Goal: Transaction & Acquisition: Purchase product/service

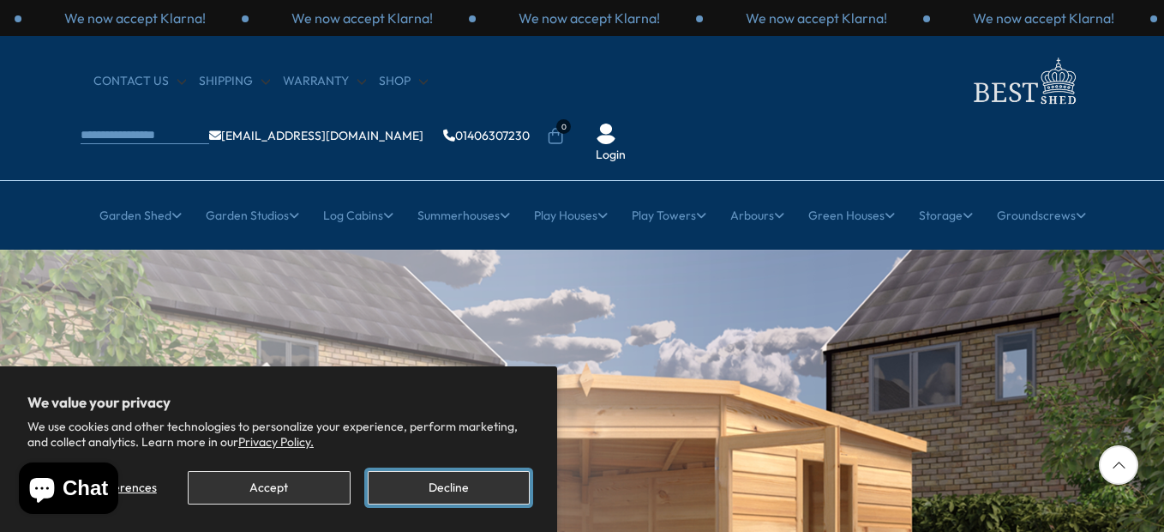
click at [461, 490] on button "Decline" at bounding box center [449, 487] width 162 height 33
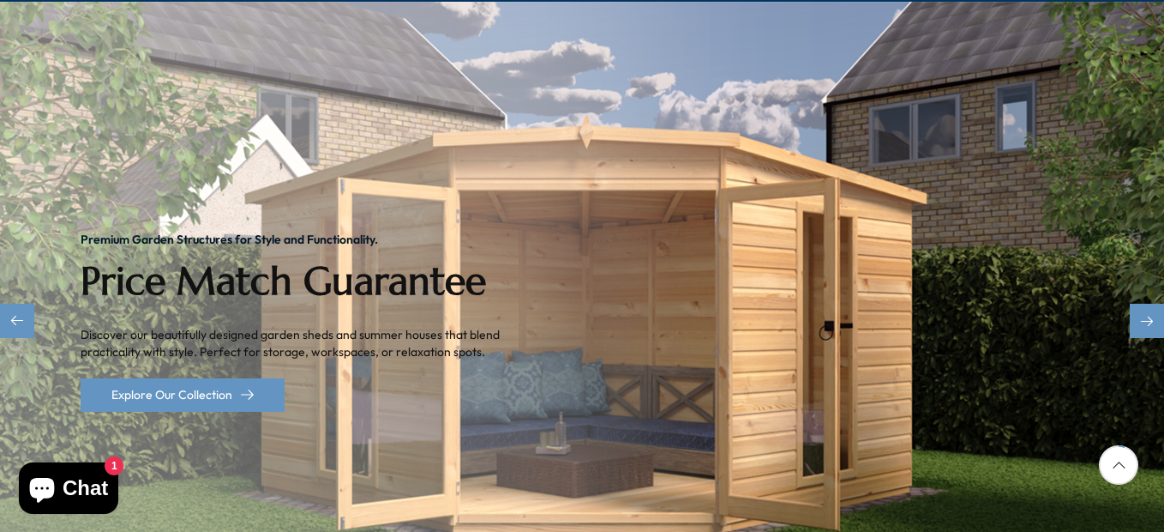
scroll to position [257, 0]
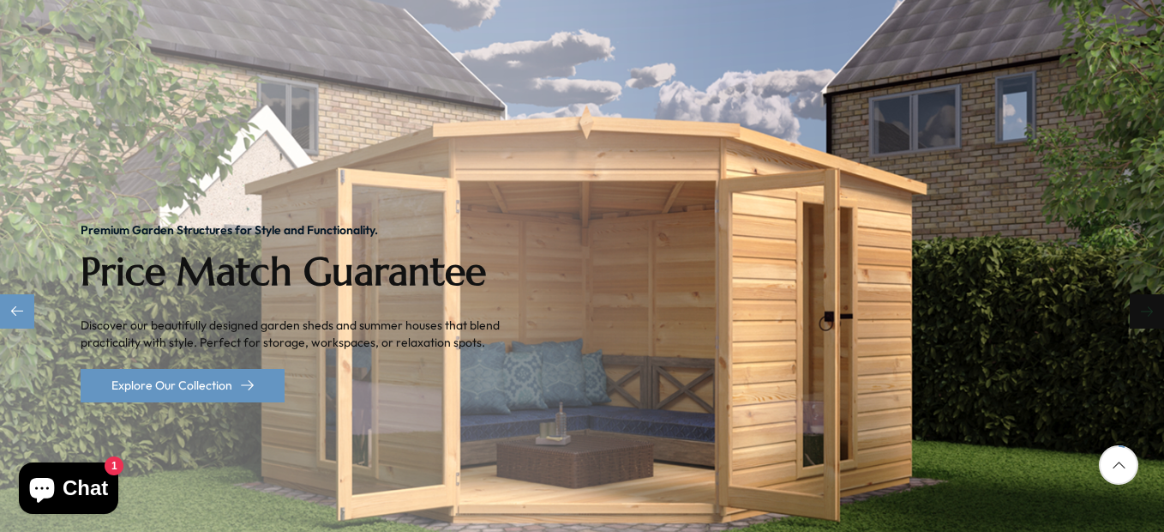
click at [1147, 294] on div "Next slide" at bounding box center [1147, 311] width 34 height 34
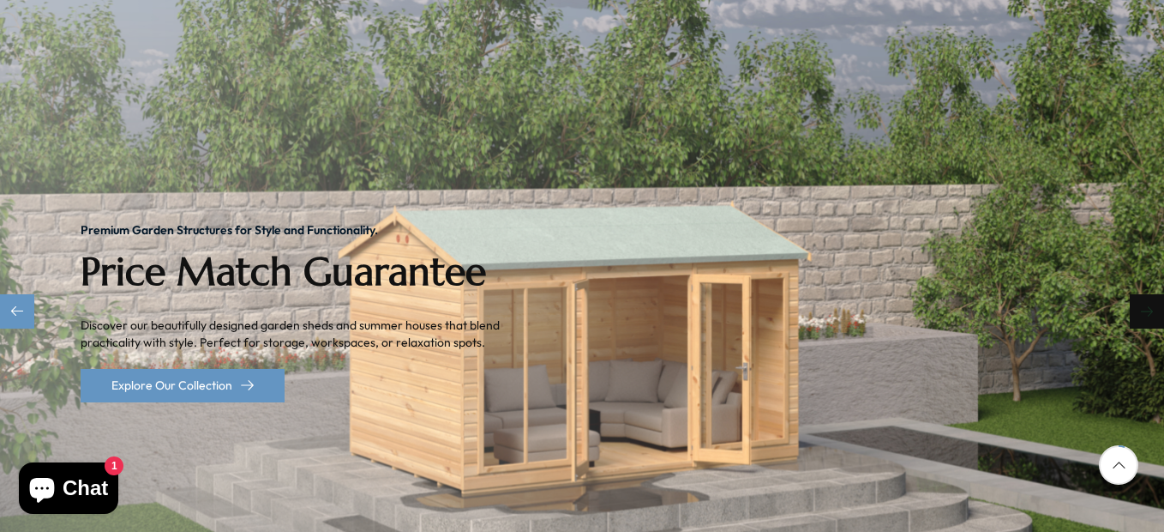
click at [1147, 294] on div "Next slide" at bounding box center [1147, 311] width 34 height 34
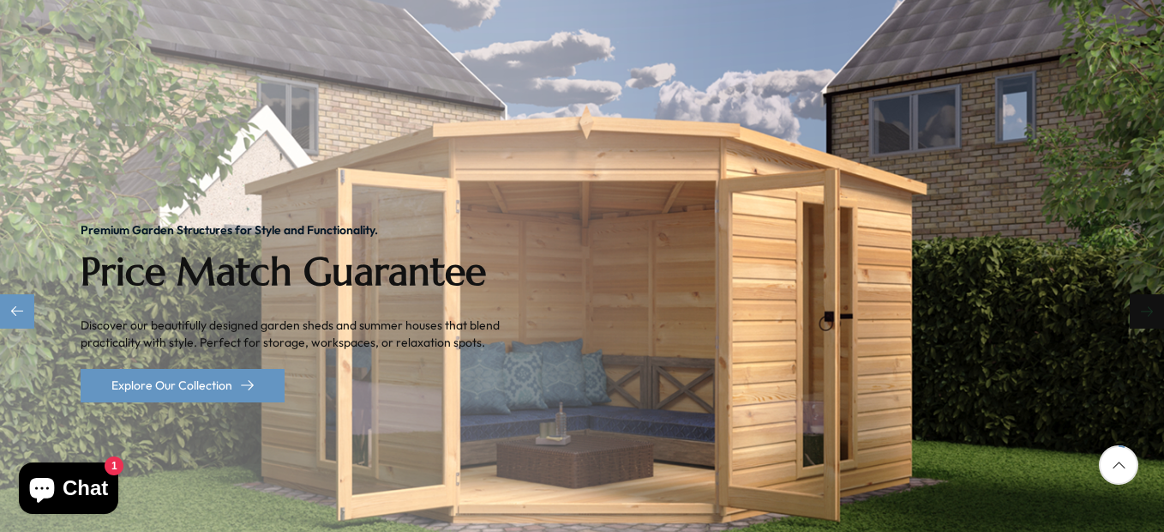
click at [1147, 294] on div "Next slide" at bounding box center [1147, 311] width 34 height 34
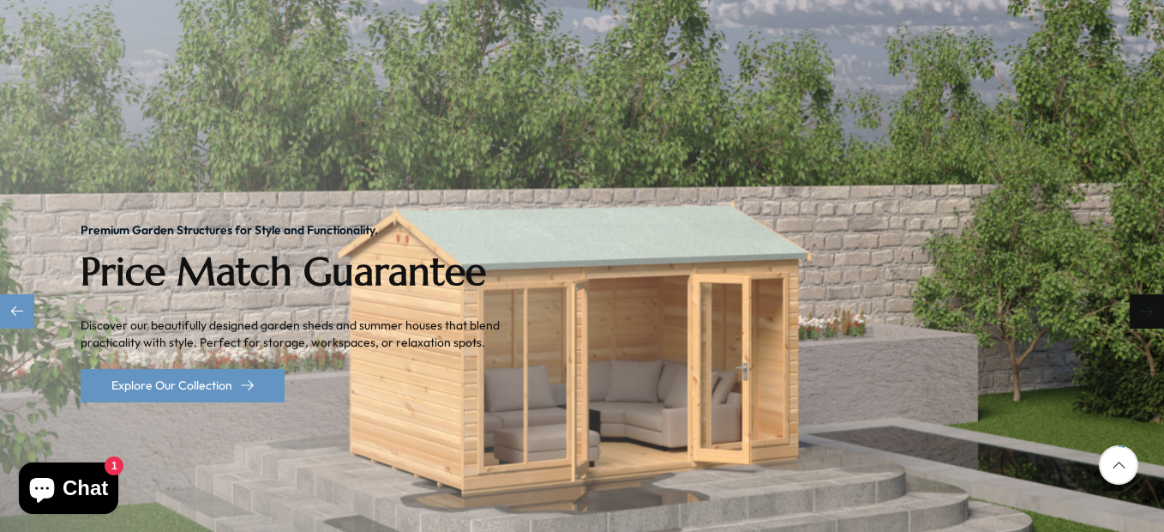
click at [1147, 294] on div "Next slide" at bounding box center [1147, 311] width 34 height 34
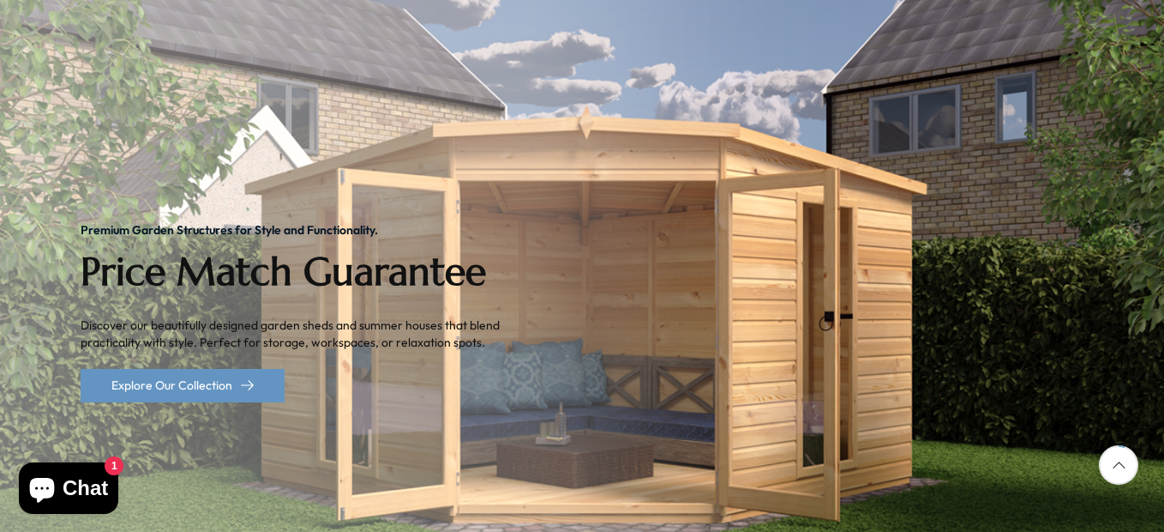
click at [1118, 470] on div at bounding box center [1118, 464] width 39 height 39
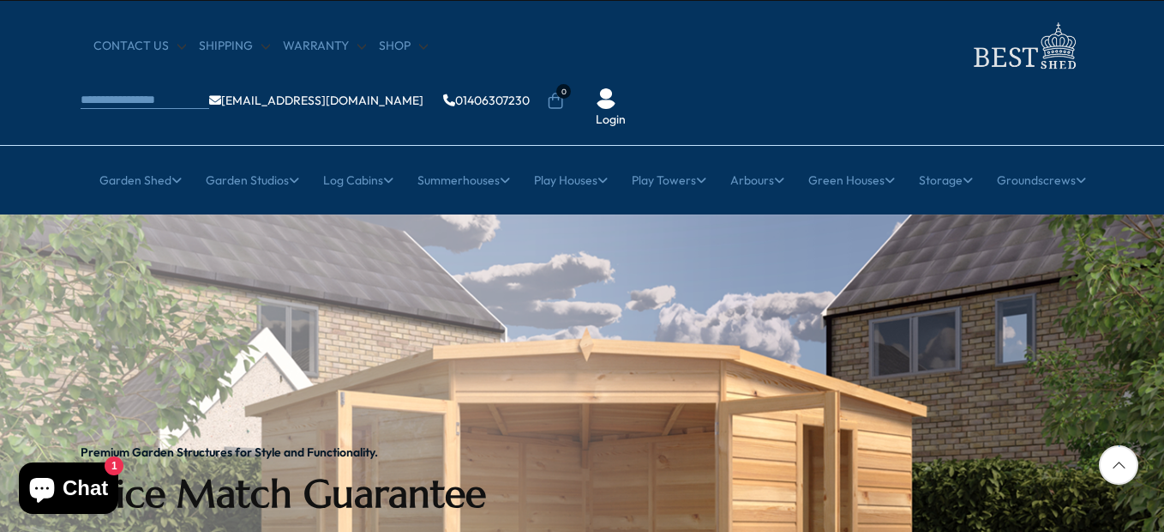
scroll to position [0, 0]
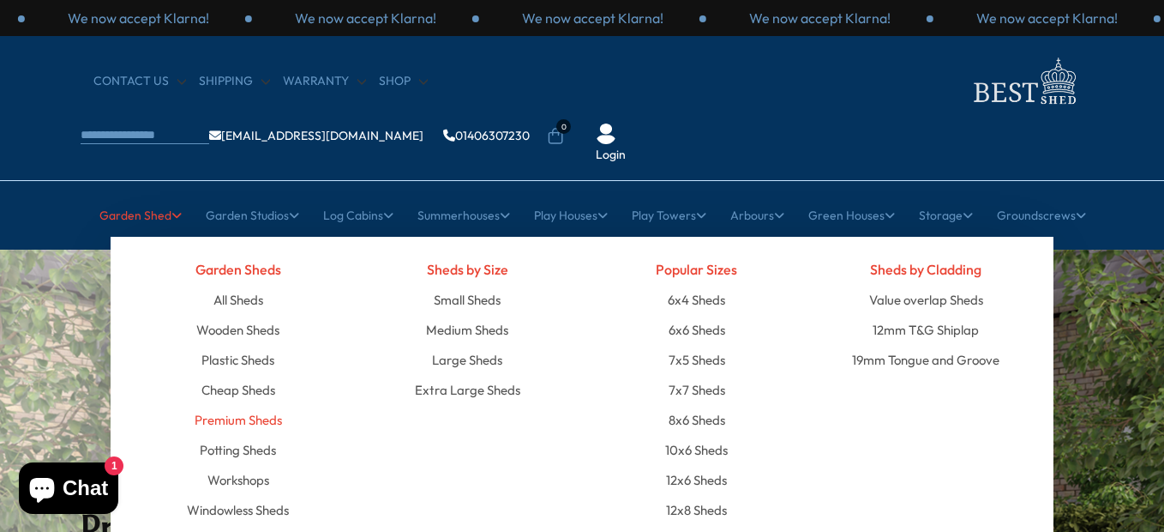
click at [231, 405] on link "Premium Sheds" at bounding box center [238, 420] width 87 height 30
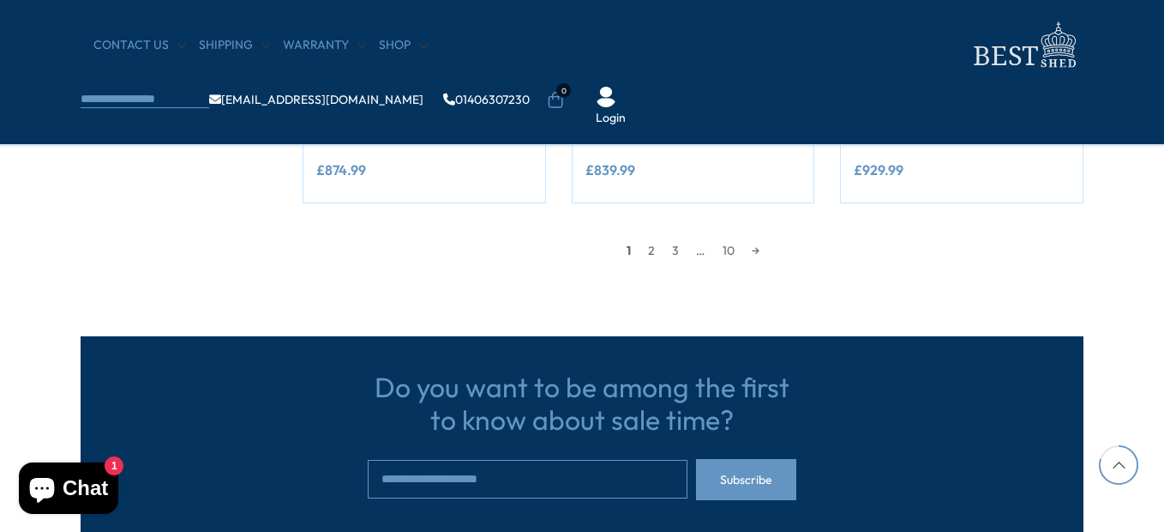
scroll to position [1715, 0]
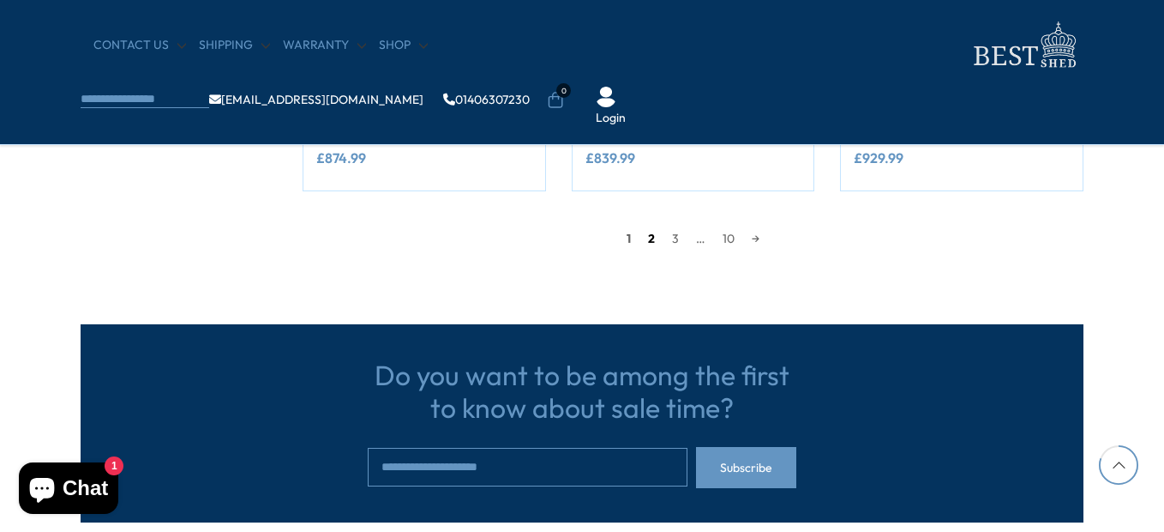
click at [651, 241] on link "2" at bounding box center [652, 238] width 24 height 26
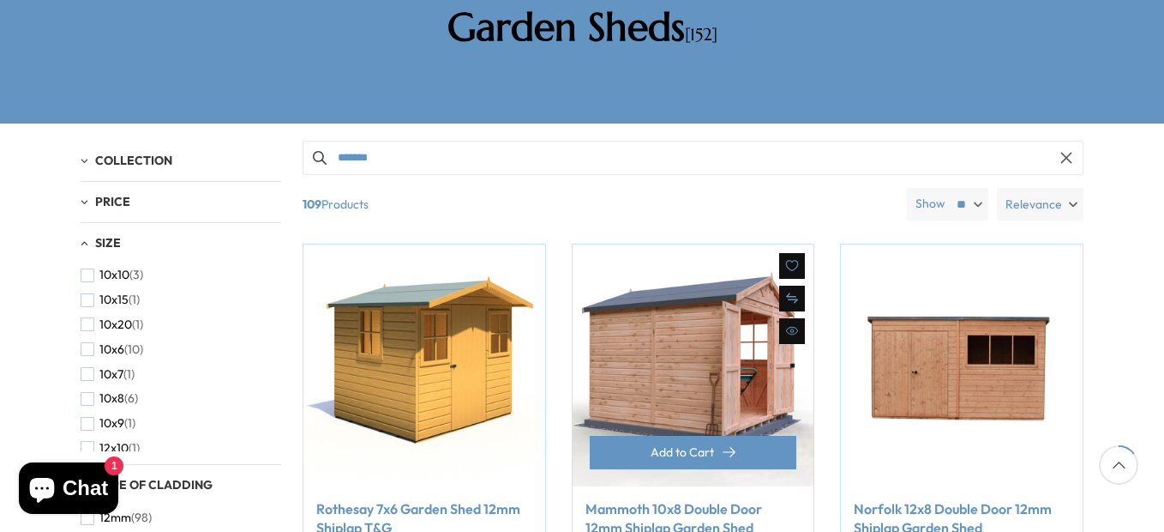
scroll to position [327, 0]
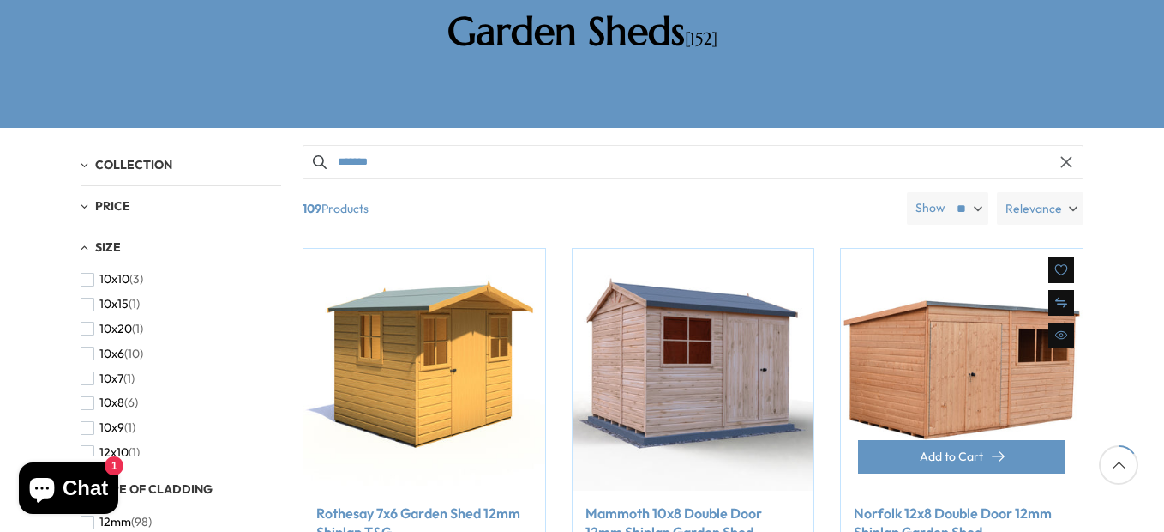
click at [945, 335] on img at bounding box center [962, 370] width 242 height 242
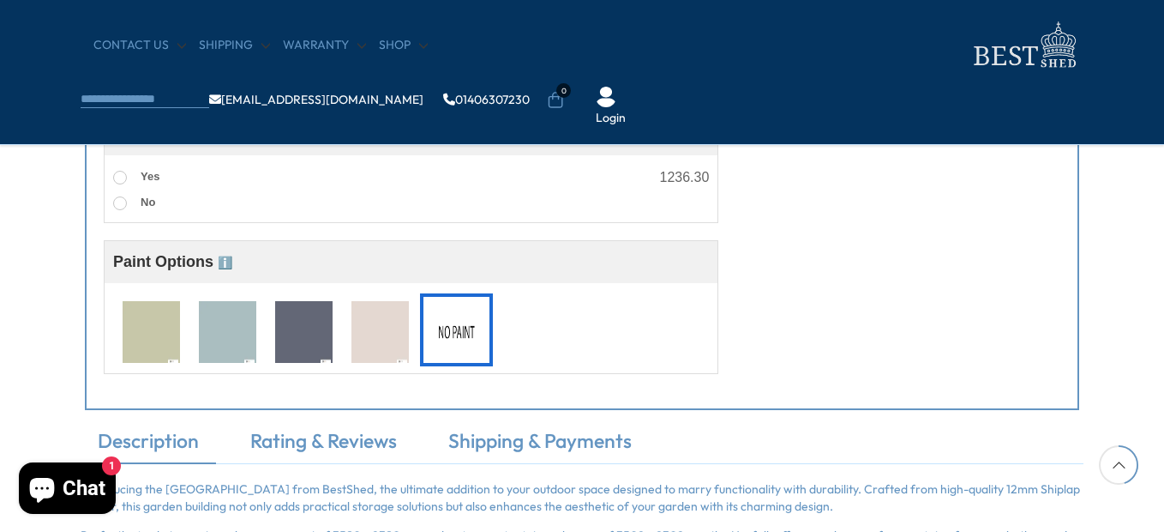
scroll to position [1372, 0]
drag, startPoint x: 580, startPoint y: 430, endPoint x: 994, endPoint y: 327, distance: 427.5
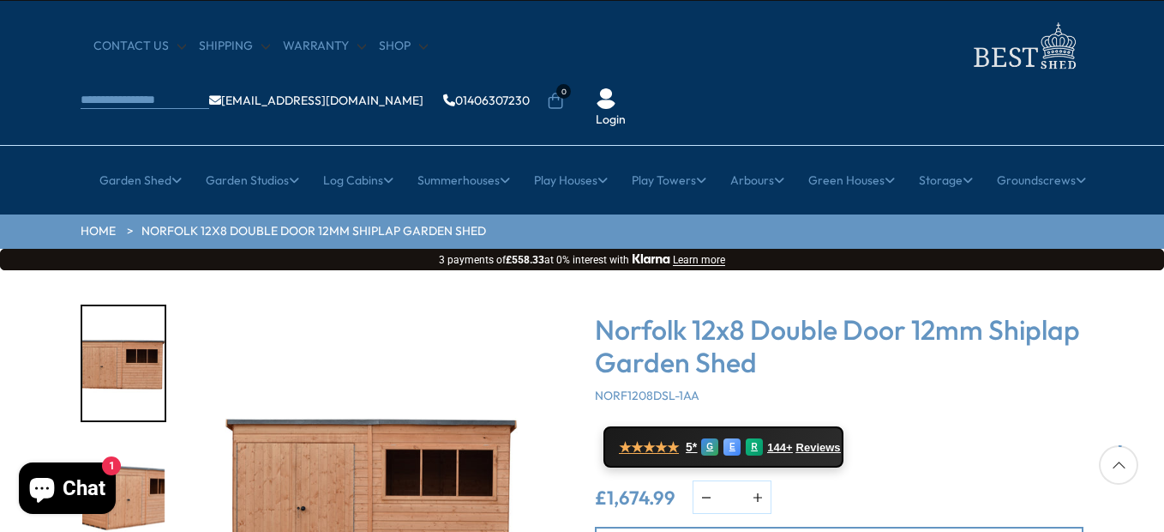
scroll to position [0, 0]
